Goal: Navigation & Orientation: Find specific page/section

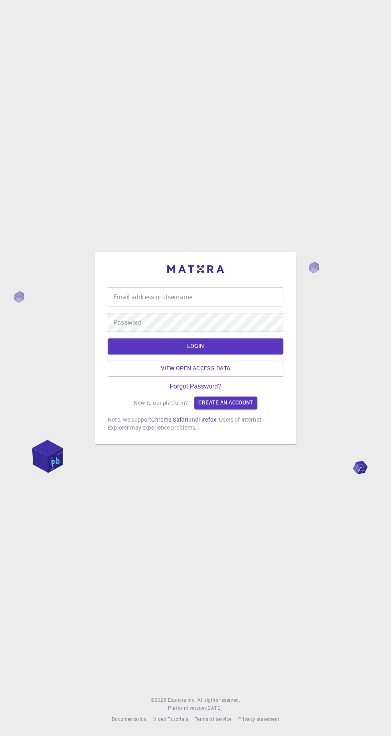
click at [245, 306] on input "Email address or Username" at bounding box center [195, 296] width 175 height 19
type input "[EMAIL_ADDRESS][DOMAIN_NAME]"
click at [108, 338] on button "LOGIN" at bounding box center [195, 346] width 175 height 16
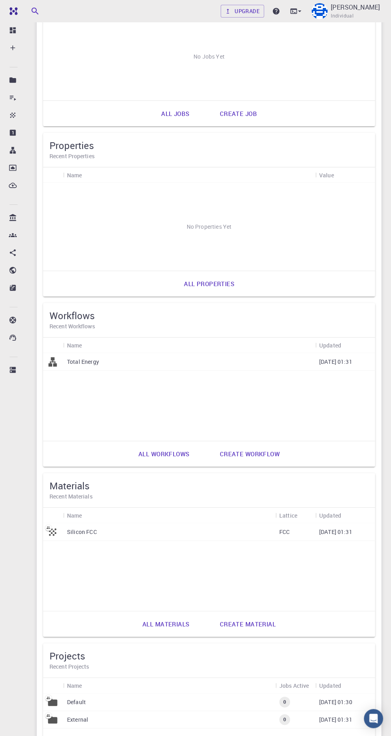
scroll to position [132, 0]
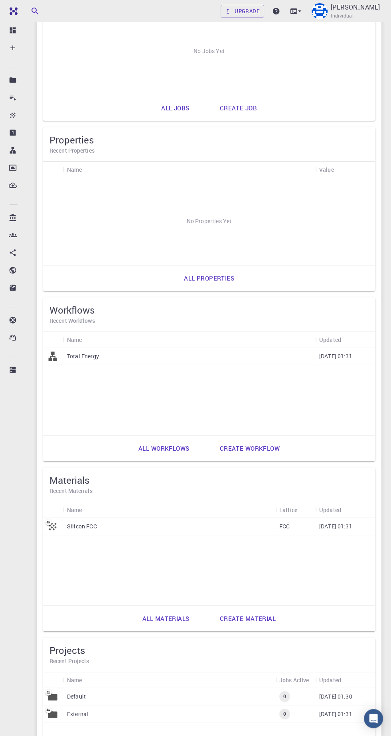
click at [269, 527] on div "Silicon FCC" at bounding box center [169, 527] width 212 height 18
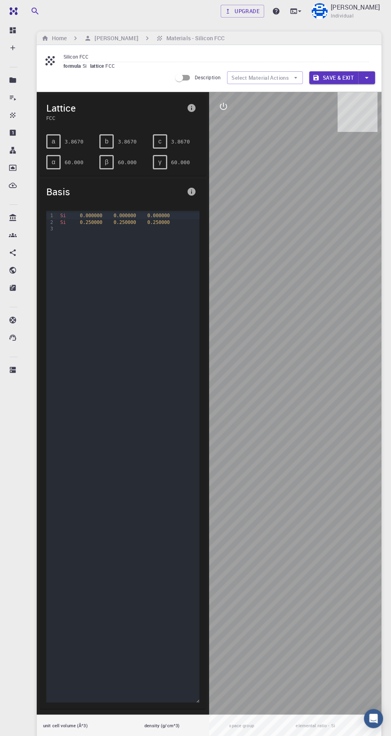
click at [155, 227] on div at bounding box center [128, 229] width 141 height 6
click at [230, 115] on button "interactive" at bounding box center [223, 106] width 19 height 19
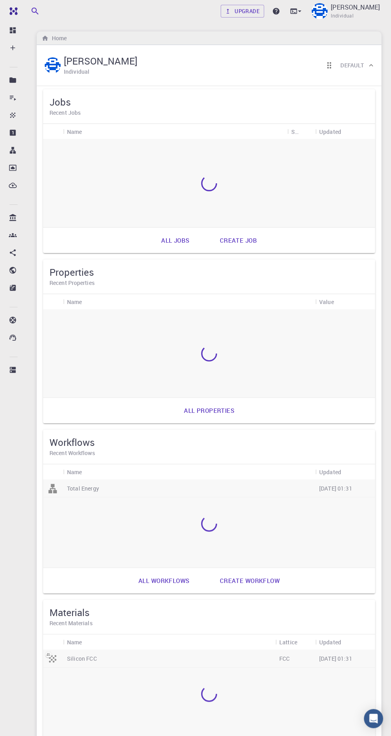
scroll to position [132, 0]
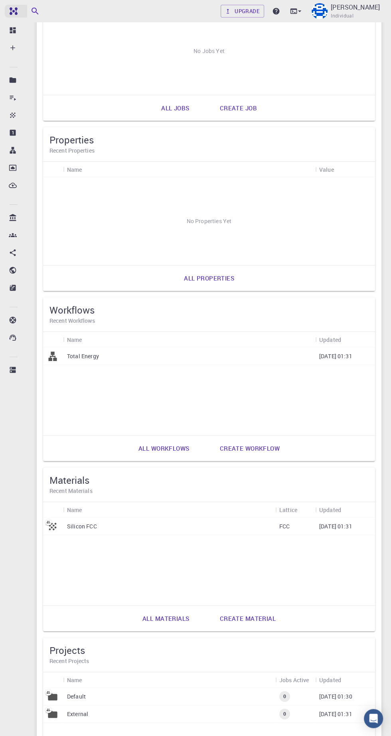
click at [15, 11] on img at bounding box center [28, 11] width 45 height 6
